Goal: Task Accomplishment & Management: Manage account settings

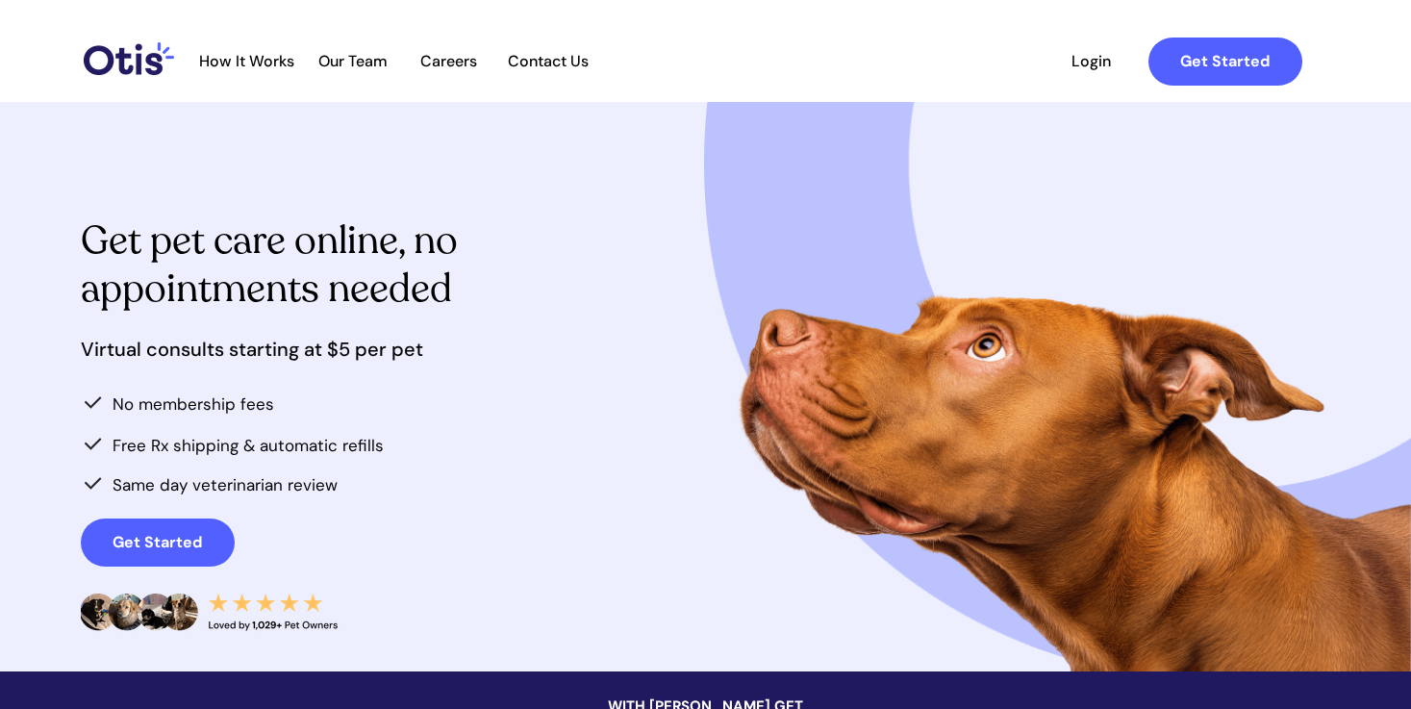
click at [1088, 57] on span "Login" at bounding box center [1091, 61] width 88 height 18
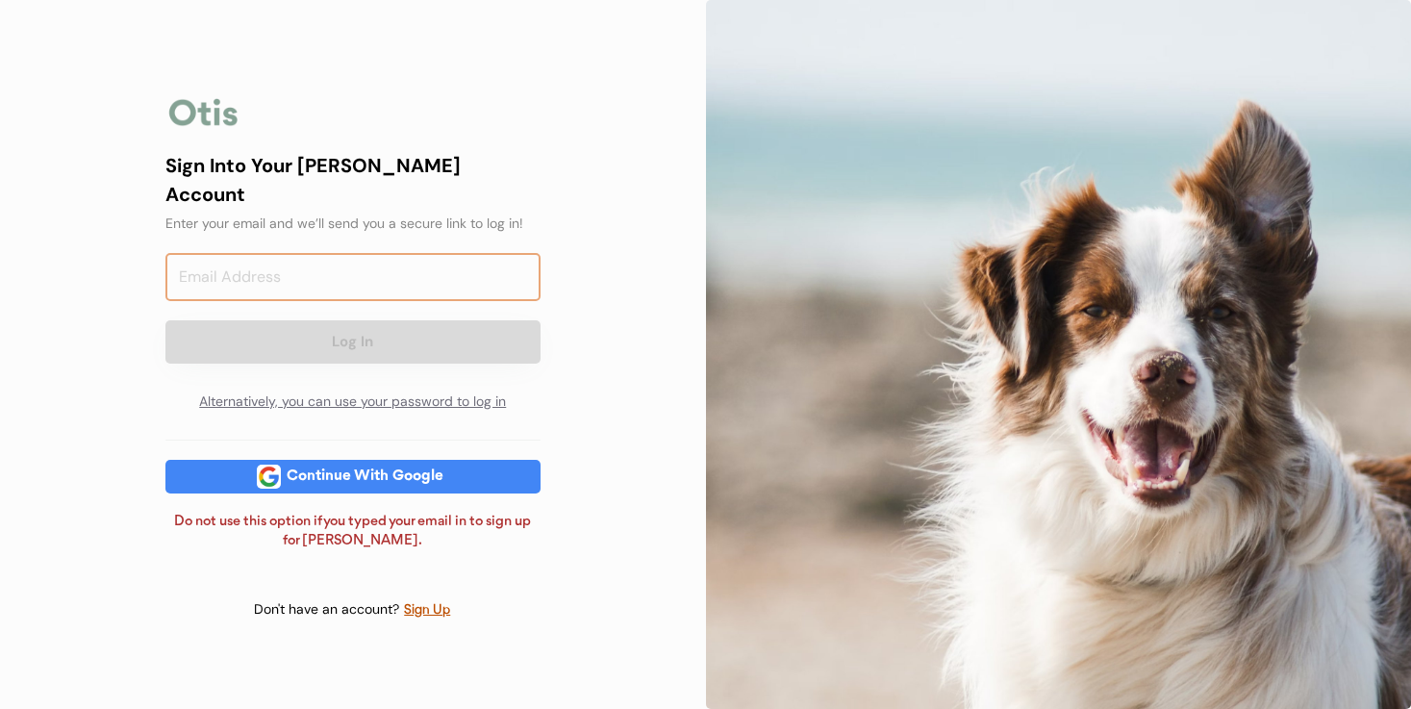
click at [313, 263] on input "email" at bounding box center [352, 277] width 375 height 48
type input "[EMAIL_ADDRESS][DOMAIN_NAME]"
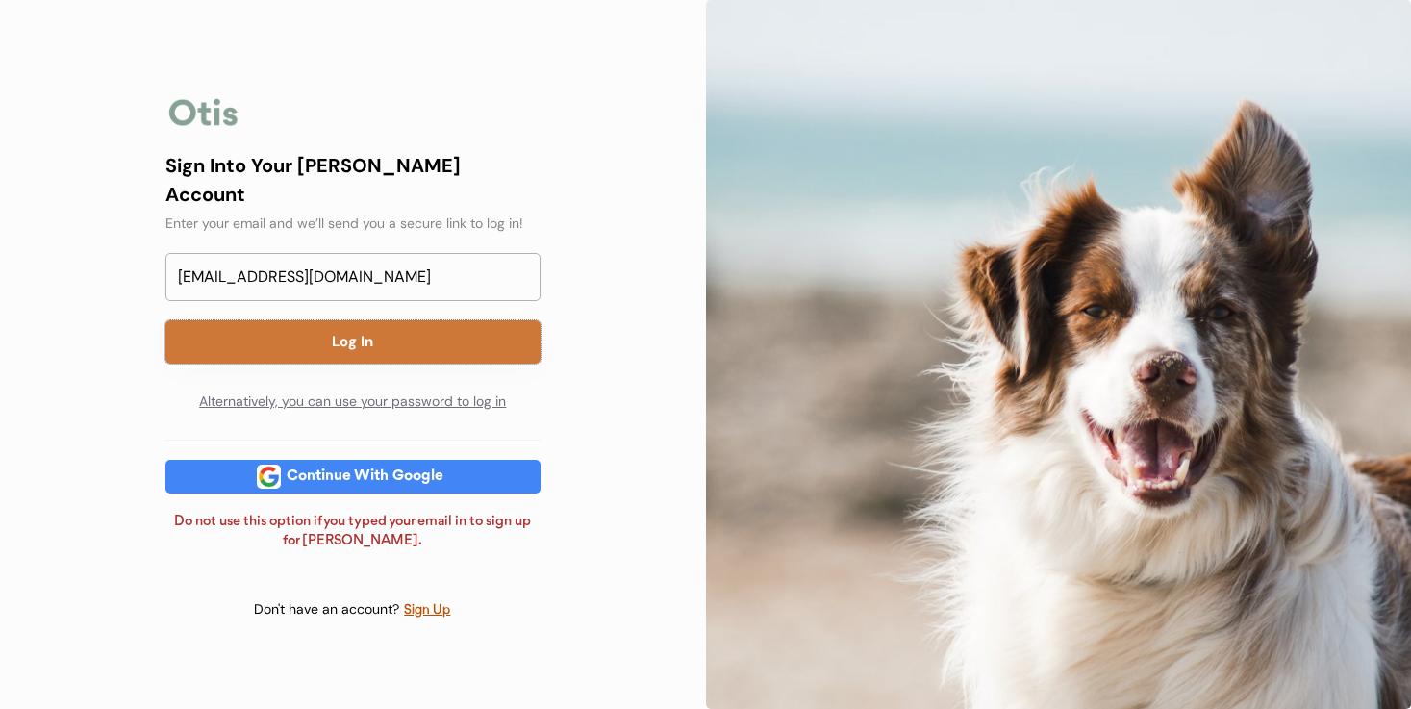
click at [320, 333] on button "Log In" at bounding box center [352, 341] width 375 height 43
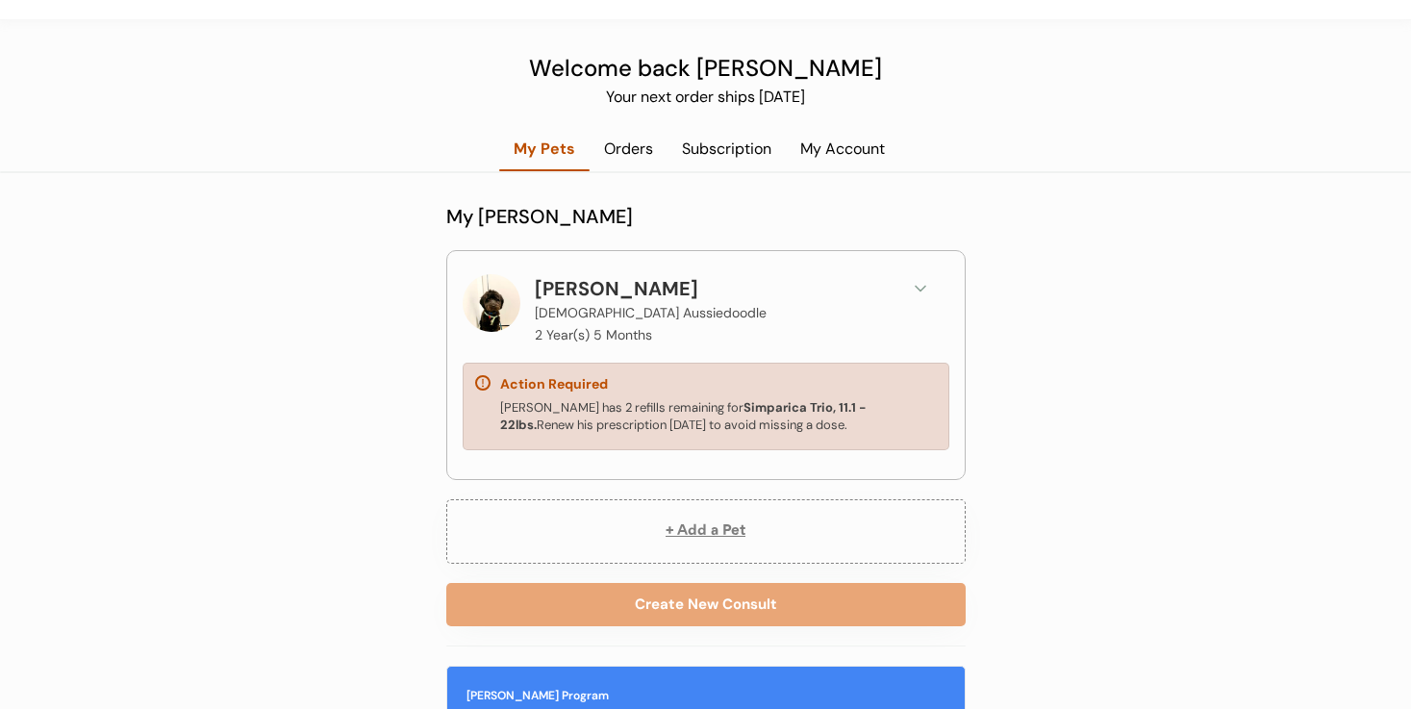
scroll to position [60, 0]
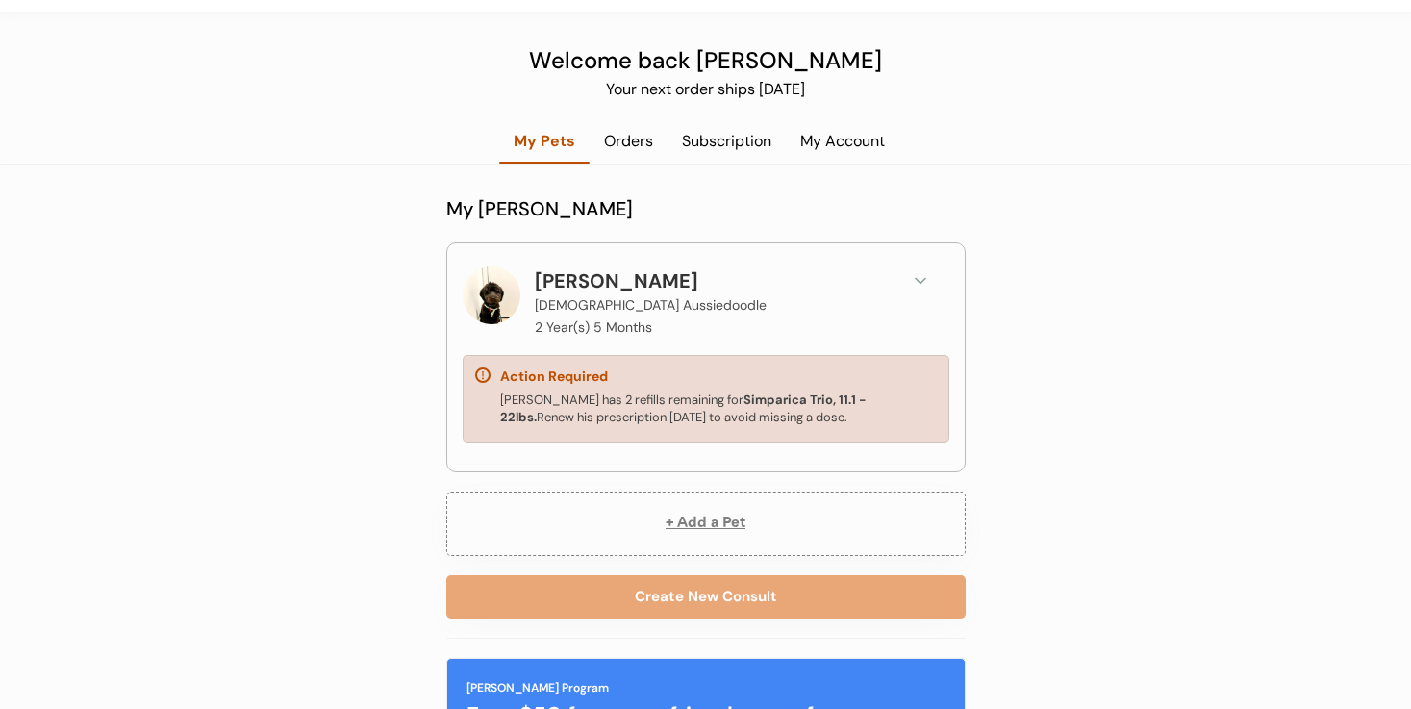
click at [701, 397] on strong "Simparica Trio, 11.1 - 22lbs." at bounding box center [684, 408] width 368 height 34
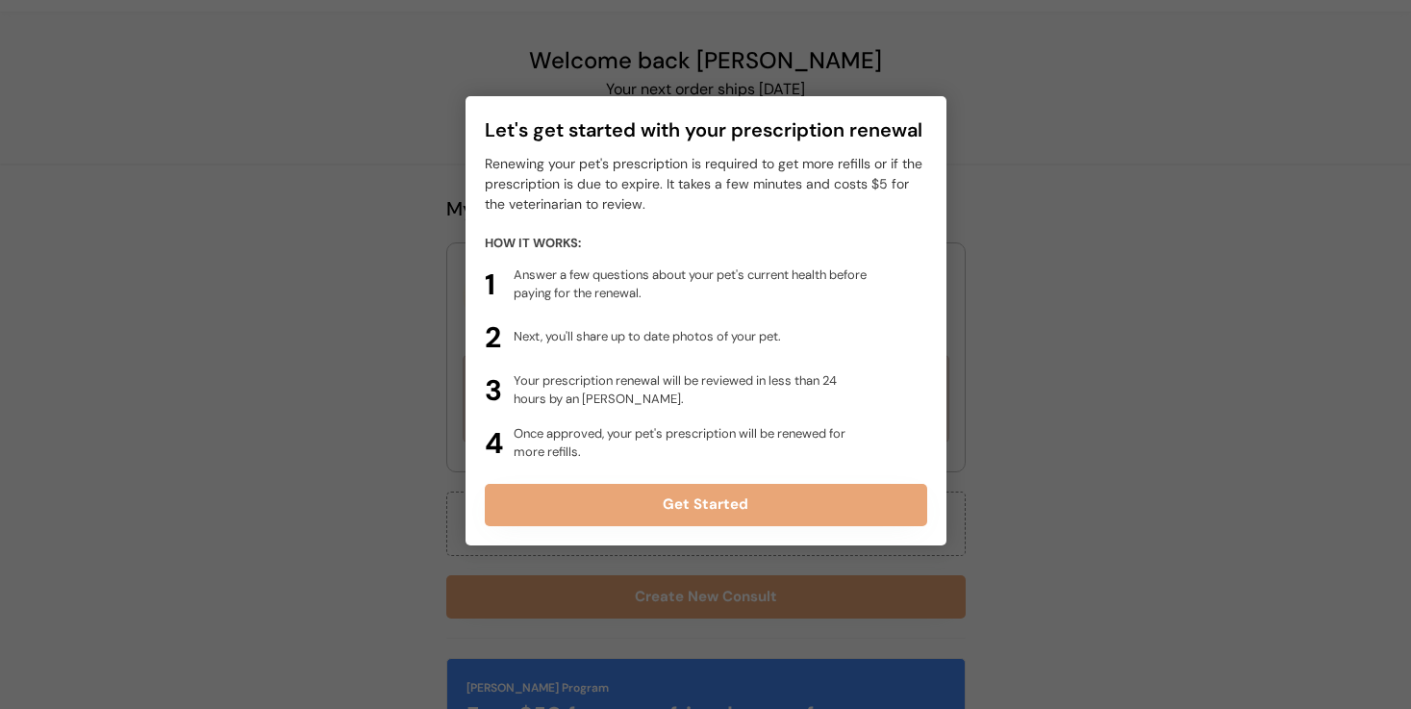
click at [1078, 367] on div at bounding box center [705, 354] width 1411 height 709
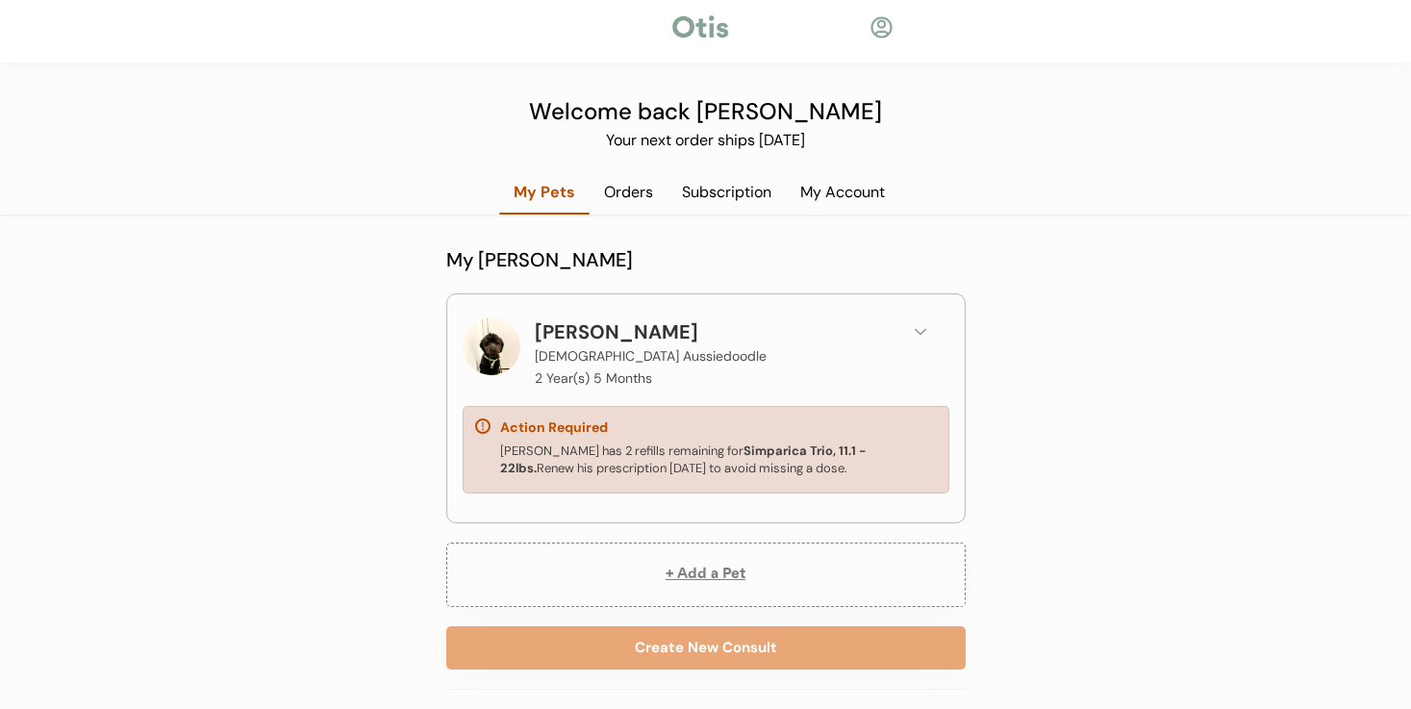
scroll to position [0, 0]
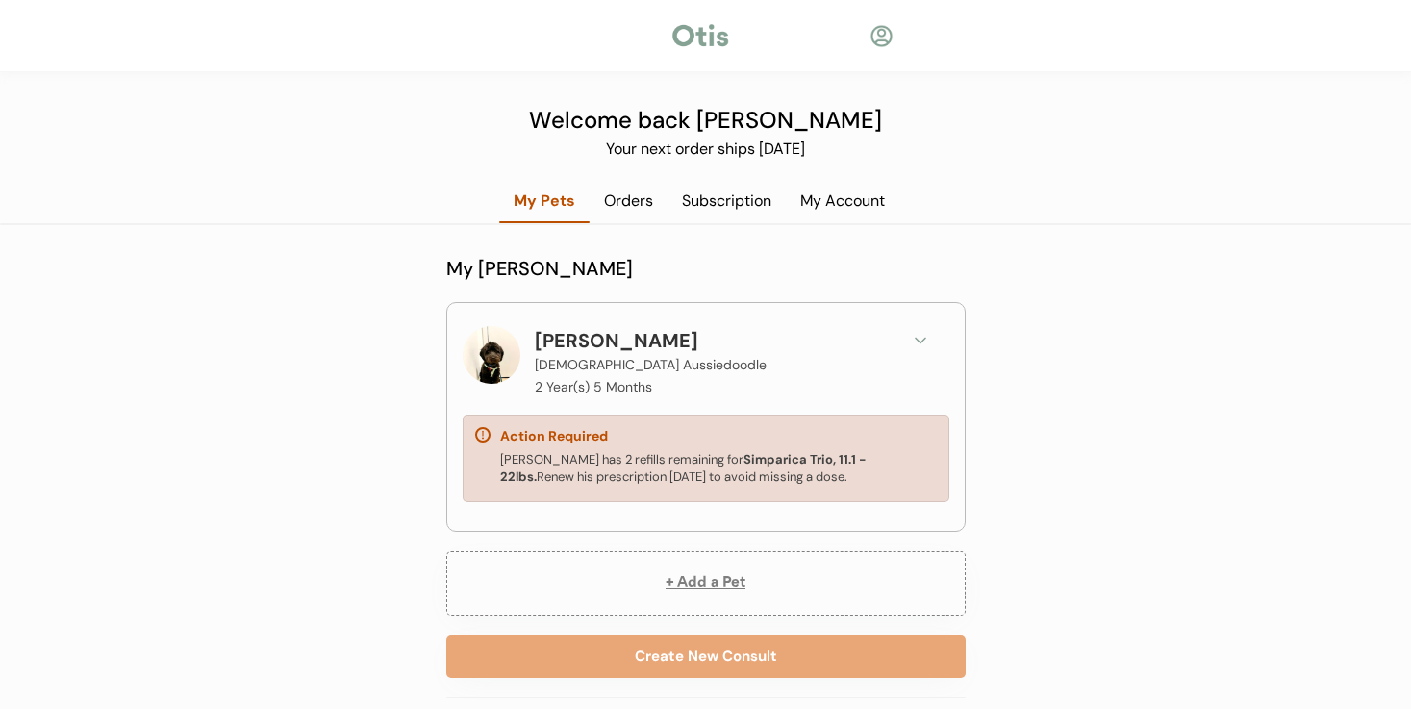
click at [633, 203] on div "Orders" at bounding box center [628, 200] width 78 height 21
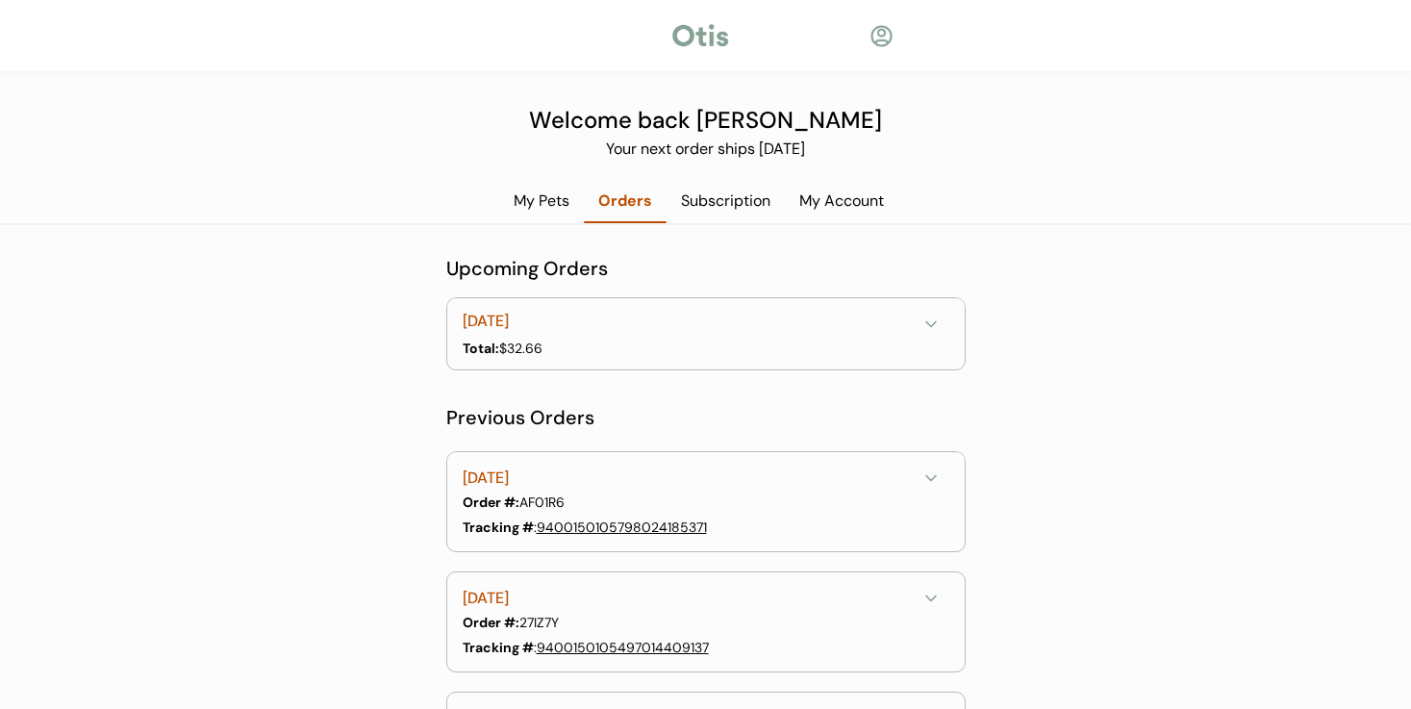
scroll to position [209, 0]
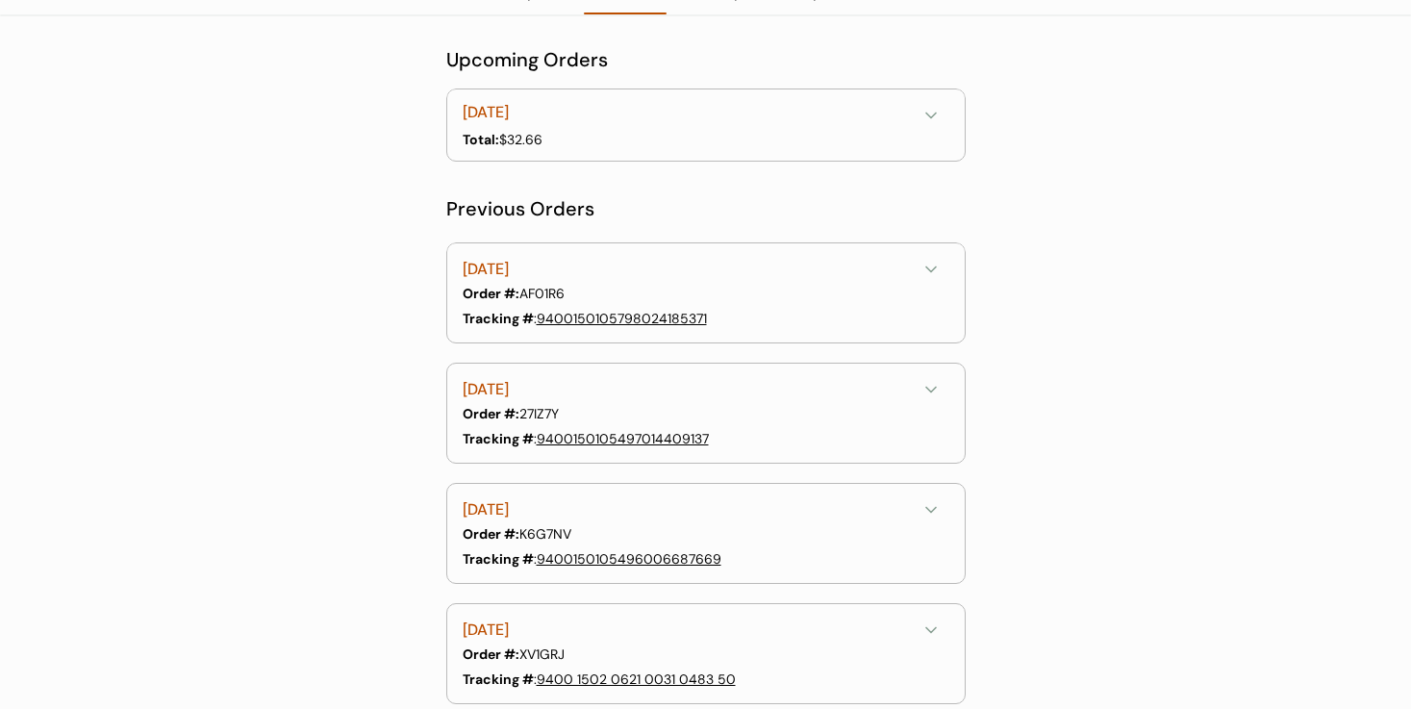
click at [934, 267] on use at bounding box center [931, 269] width 10 height 5
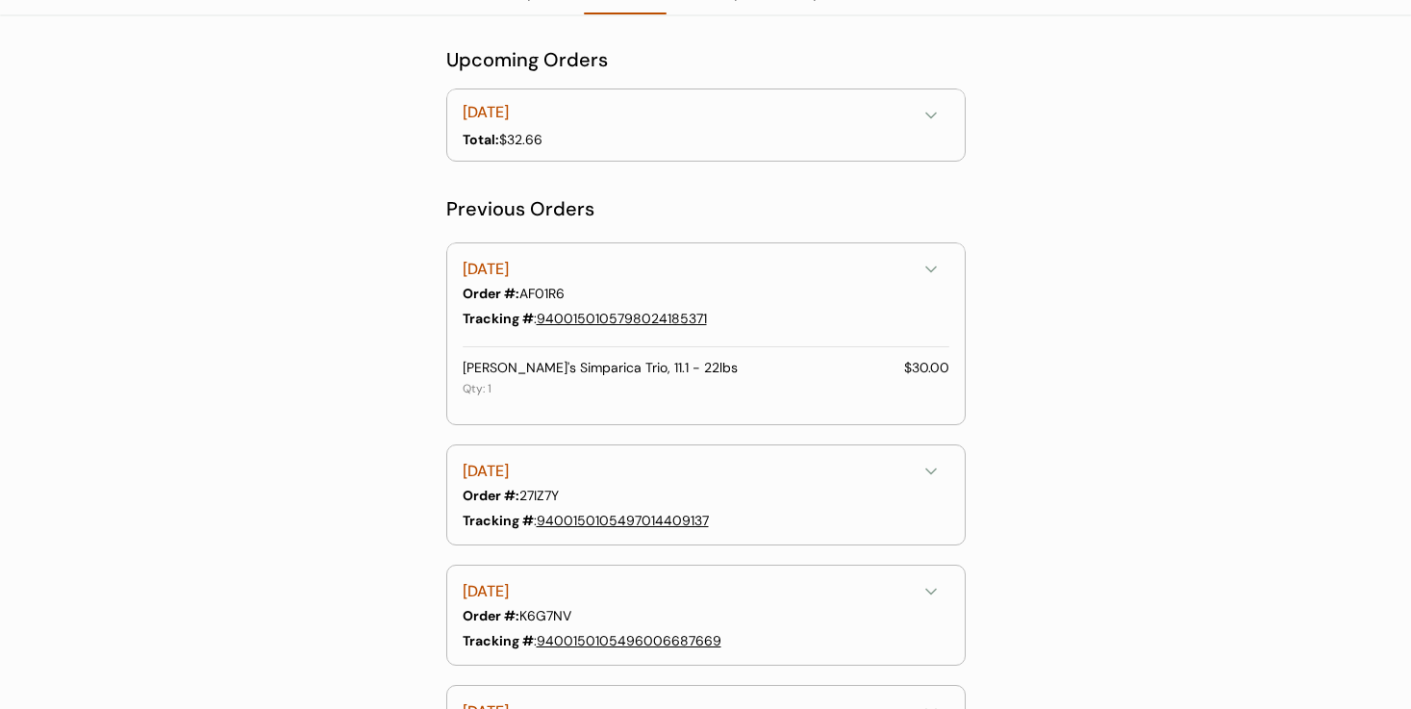
click at [793, 278] on div "August 23, 2025" at bounding box center [690, 270] width 454 height 24
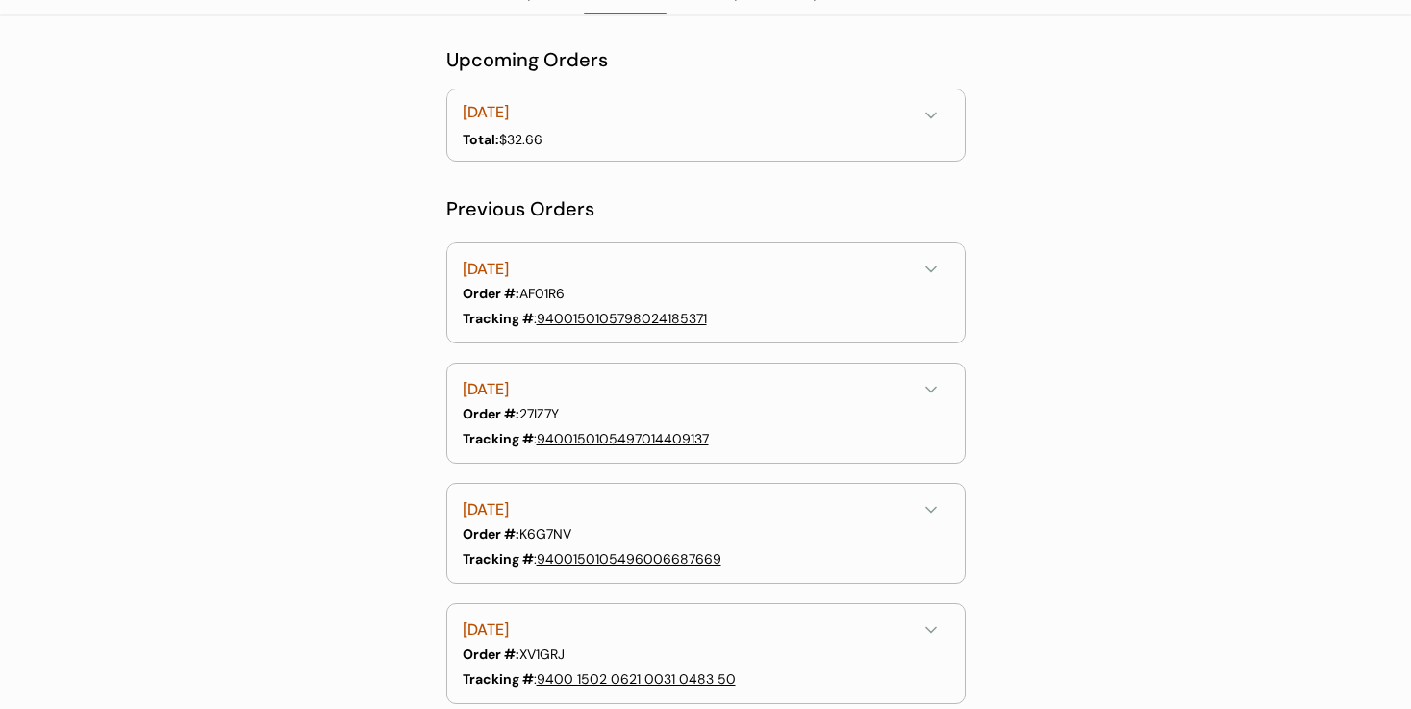
click at [793, 278] on div "August 23, 2025" at bounding box center [690, 270] width 454 height 24
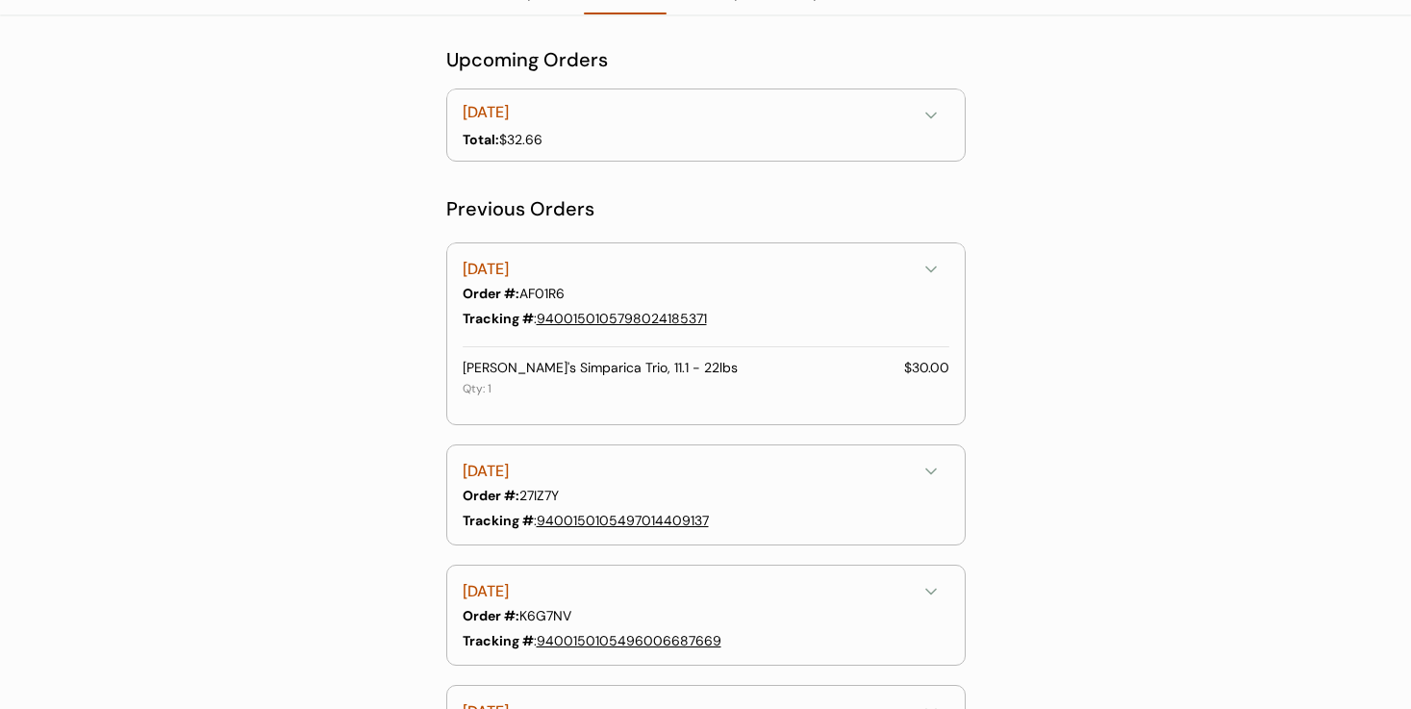
click at [551, 294] on div "Order #: AF01R6" at bounding box center [704, 294] width 483 height 20
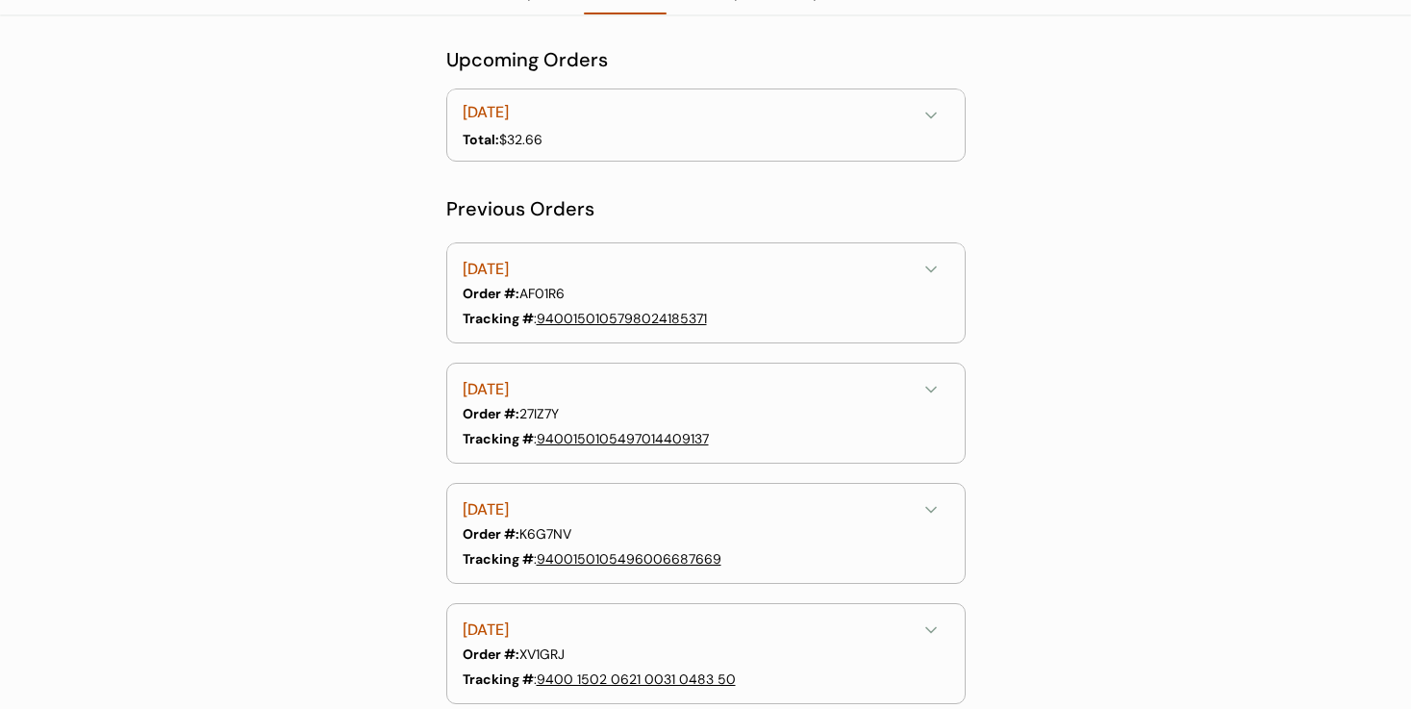
click at [551, 294] on div "Order #: AF01R6" at bounding box center [704, 294] width 483 height 20
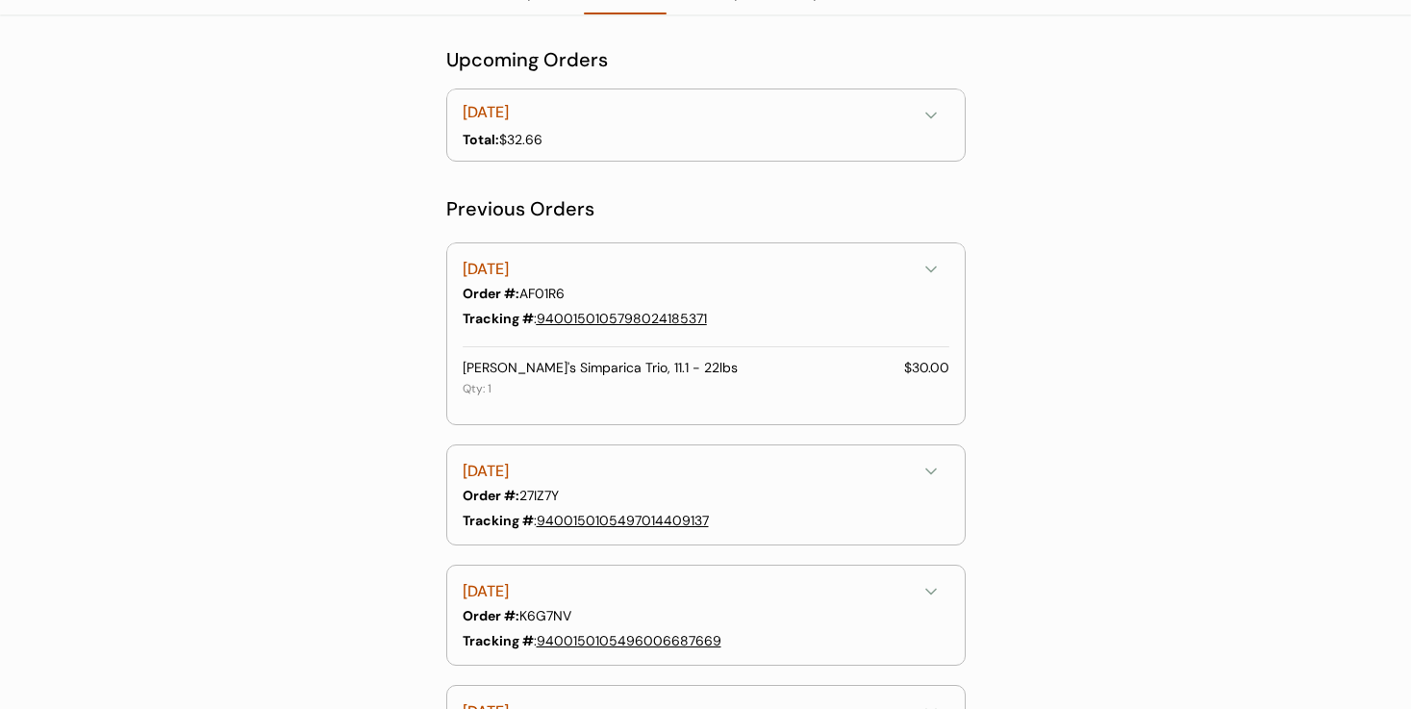
click at [578, 316] on link "9400150105798024185371" at bounding box center [622, 318] width 170 height 17
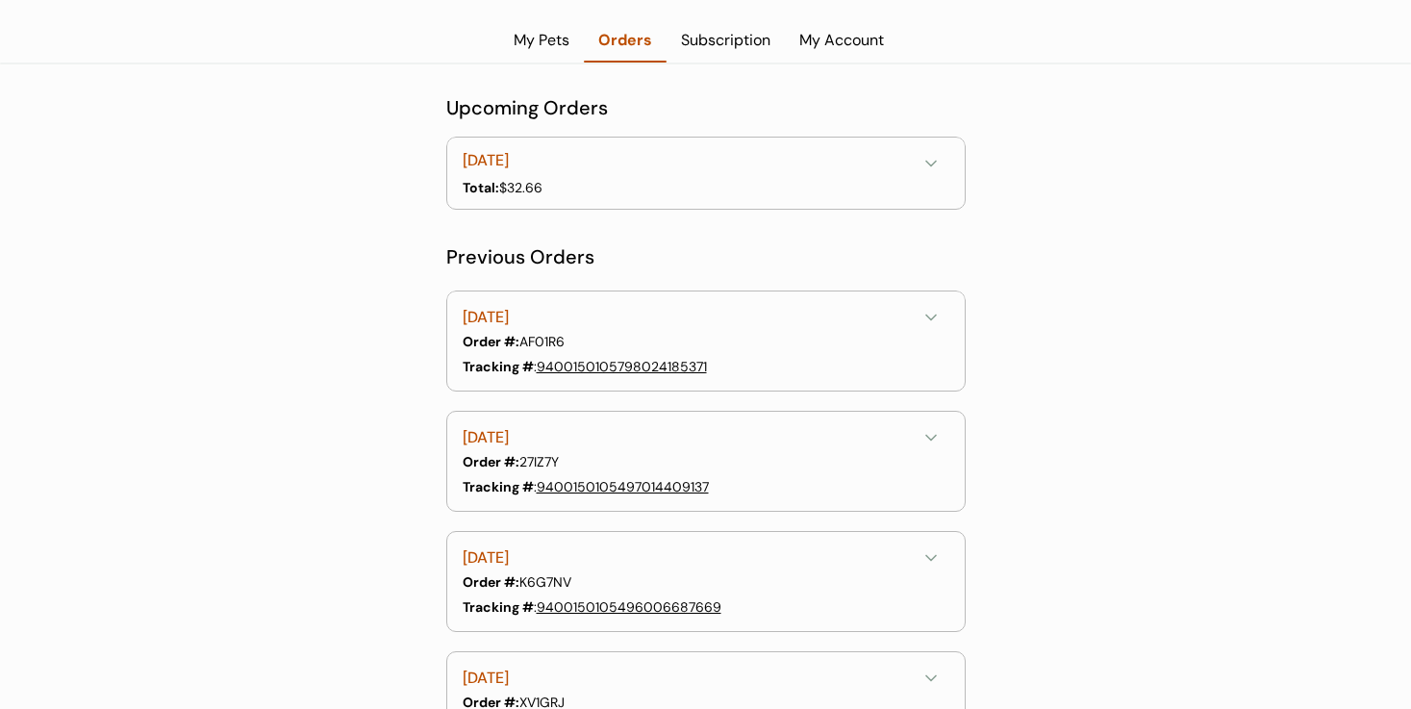
scroll to position [0, 0]
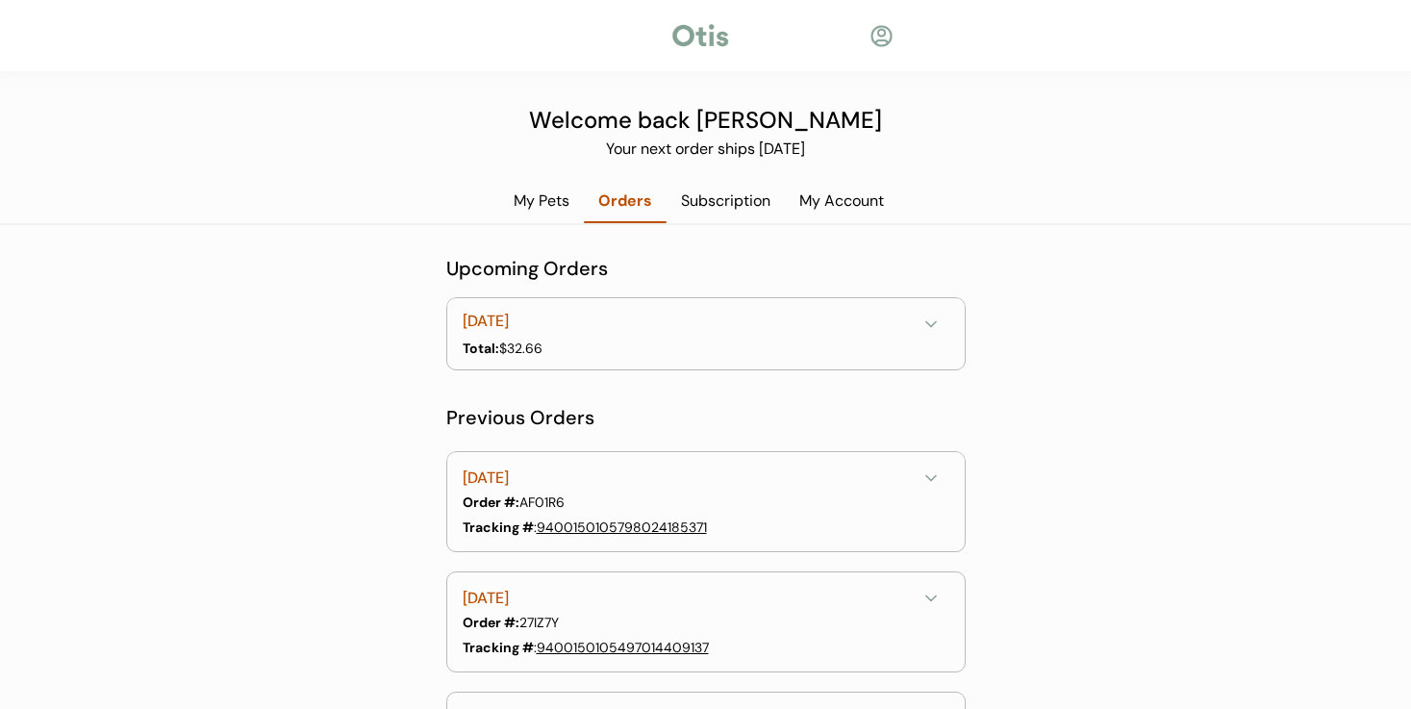
click at [714, 209] on div "Subscription" at bounding box center [725, 200] width 118 height 21
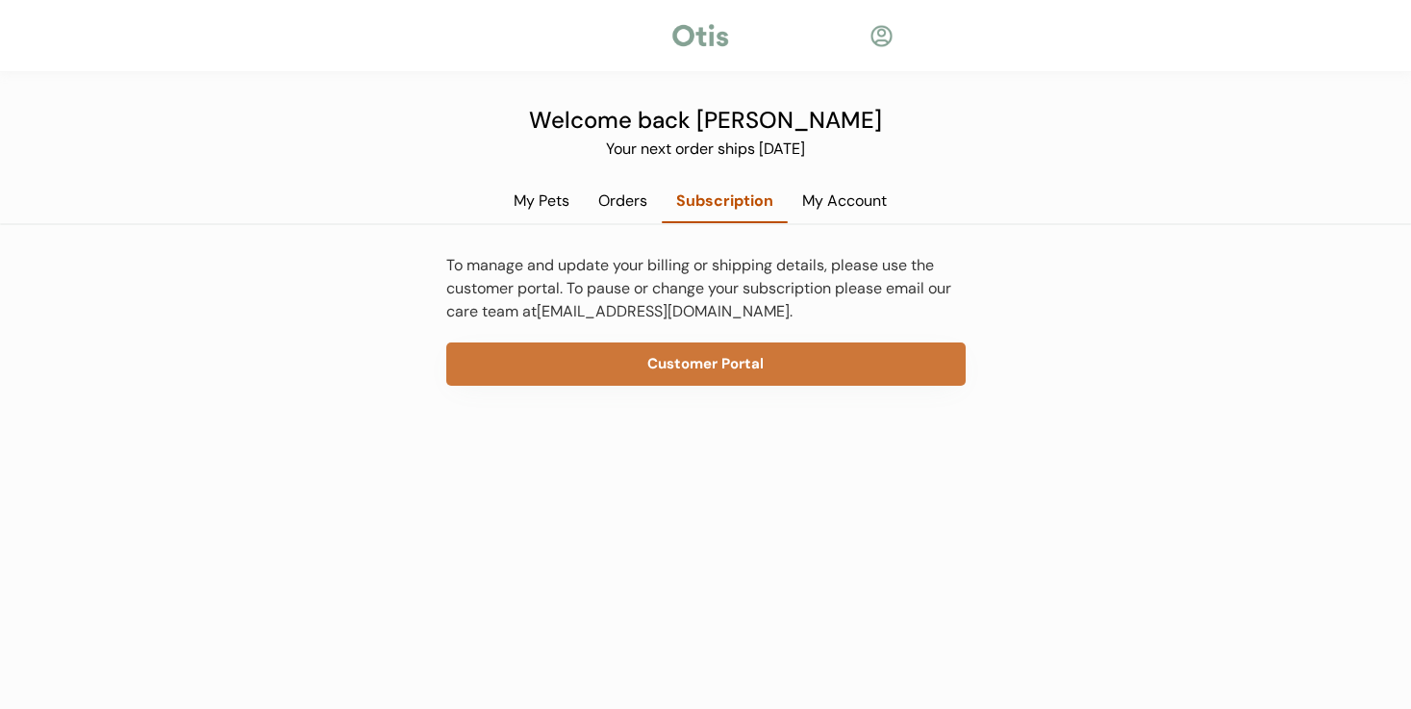
click at [676, 372] on button "Customer Portal" at bounding box center [705, 363] width 519 height 43
